Goal: Entertainment & Leisure: Consume media (video, audio)

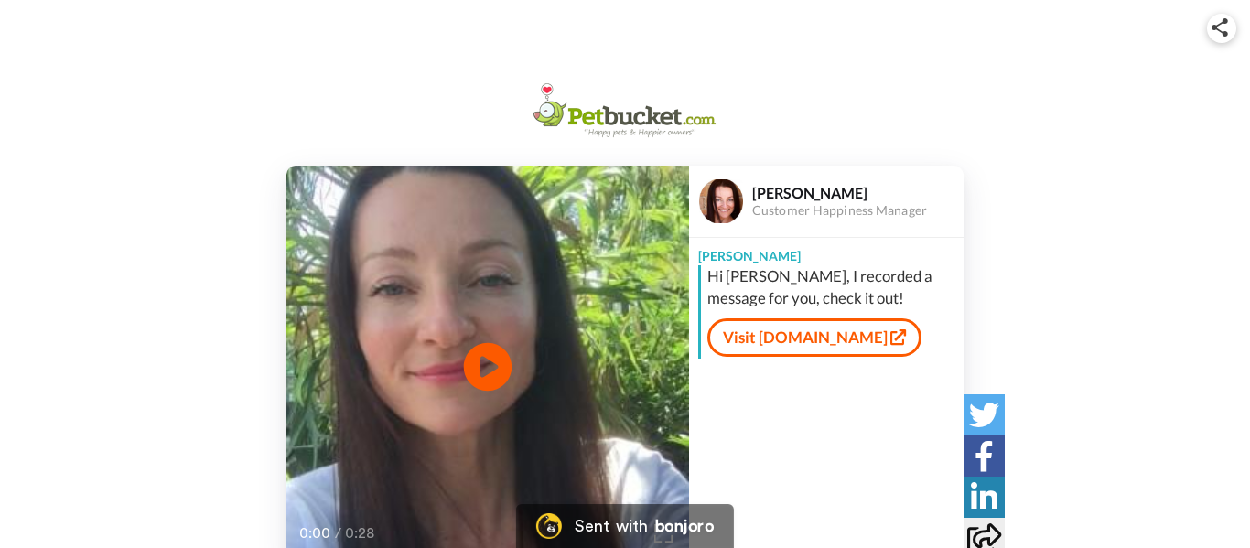
click at [473, 348] on icon "Play/Pause" at bounding box center [488, 367] width 48 height 87
click at [472, 348] on icon "Play/Pause" at bounding box center [488, 367] width 48 height 87
click at [494, 385] on icon at bounding box center [488, 367] width 48 height 48
click at [414, 485] on video at bounding box center [487, 367] width 403 height 403
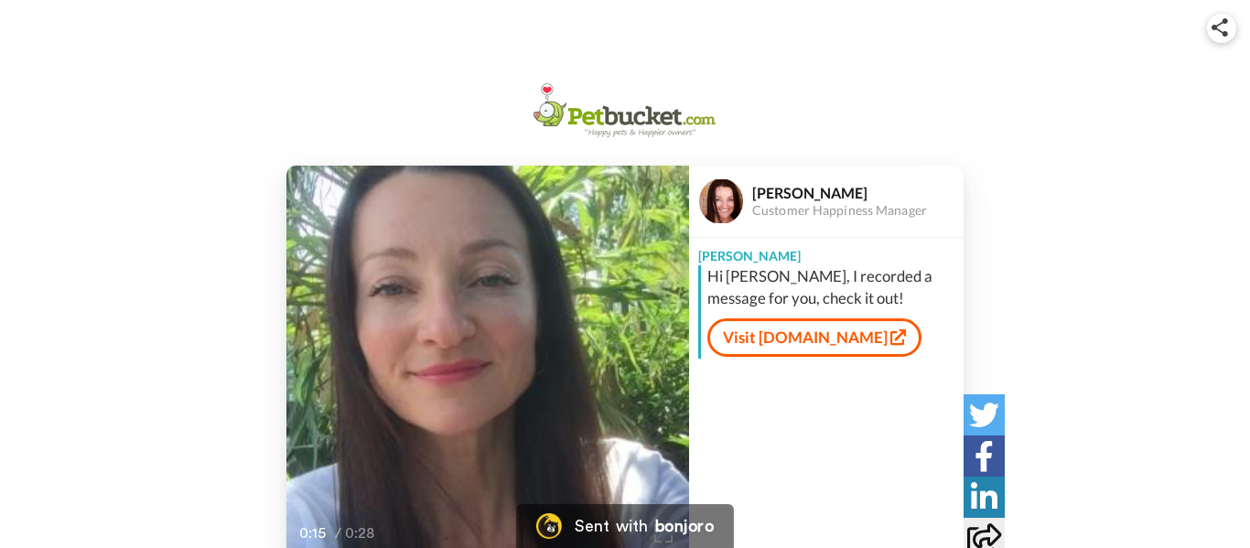
click at [408, 482] on video at bounding box center [487, 367] width 403 height 403
click at [84, 336] on div "Play/Pause 0:15 / 0:28 [PERSON_NAME] Customer Happiness Manager [PERSON_NAME] H…" at bounding box center [625, 367] width 1250 height 403
drag, startPoint x: 500, startPoint y: 511, endPoint x: 342, endPoint y: 510, distance: 157.4
click at [342, 510] on video at bounding box center [487, 367] width 403 height 403
drag, startPoint x: 336, startPoint y: 513, endPoint x: 324, endPoint y: 512, distance: 11.9
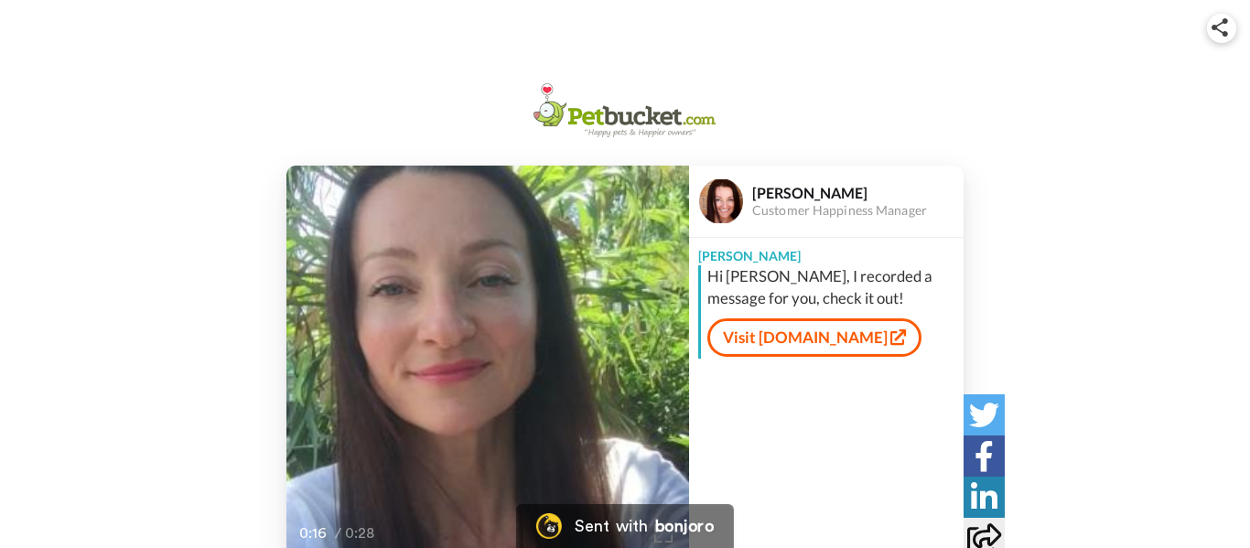
click at [324, 512] on video at bounding box center [487, 367] width 403 height 403
click at [322, 511] on video at bounding box center [487, 367] width 403 height 403
